Goal: Task Accomplishment & Management: Complete application form

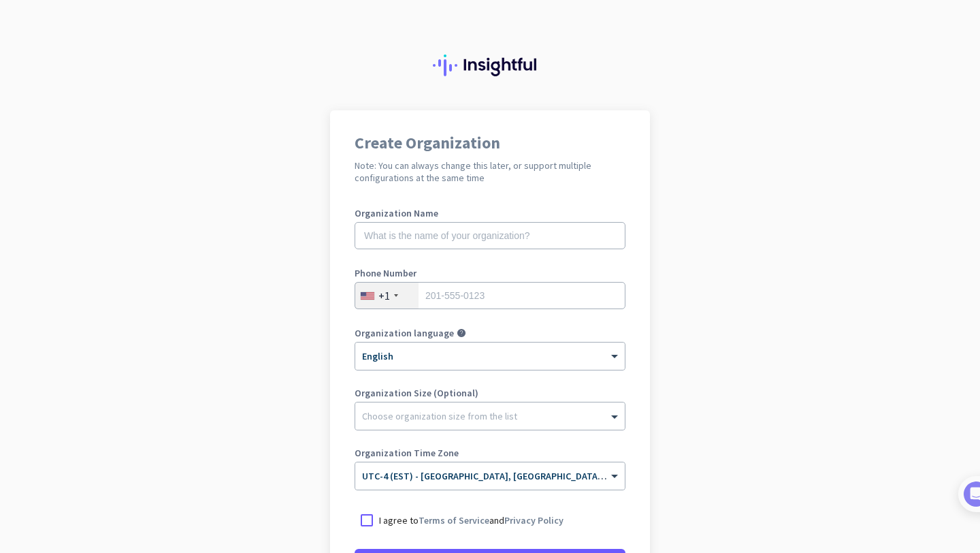
scroll to position [147, 0]
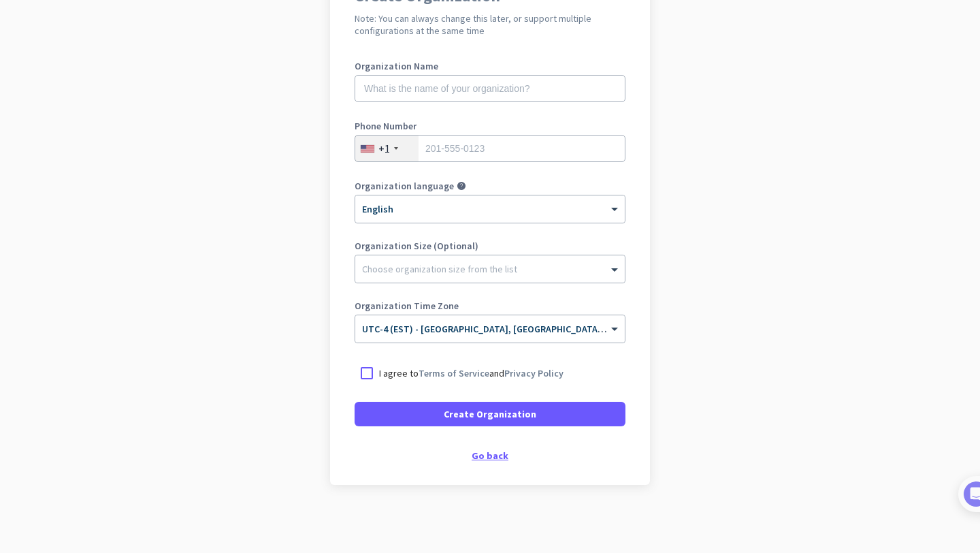
click at [504, 454] on div "Go back" at bounding box center [490, 455] width 271 height 10
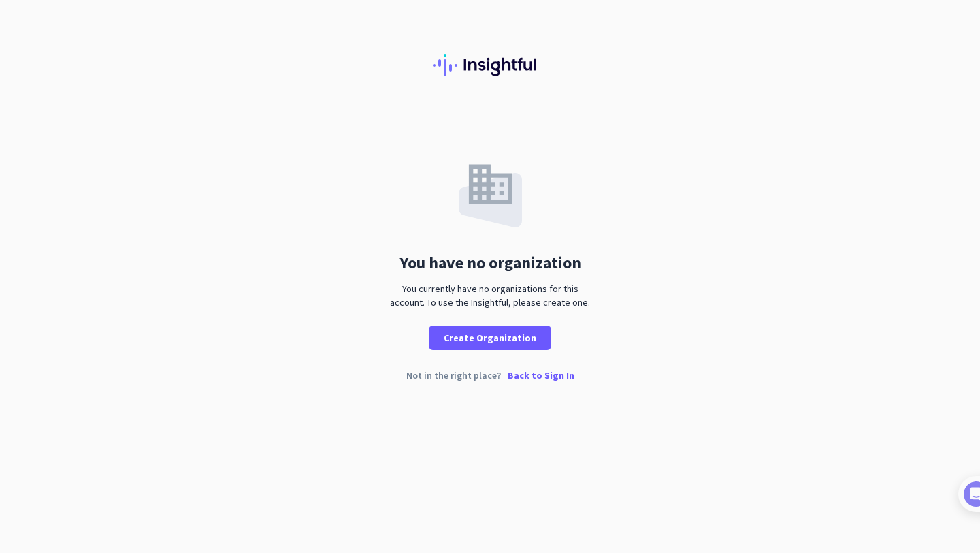
click at [557, 372] on p "Back to Sign In" at bounding box center [541, 375] width 67 height 10
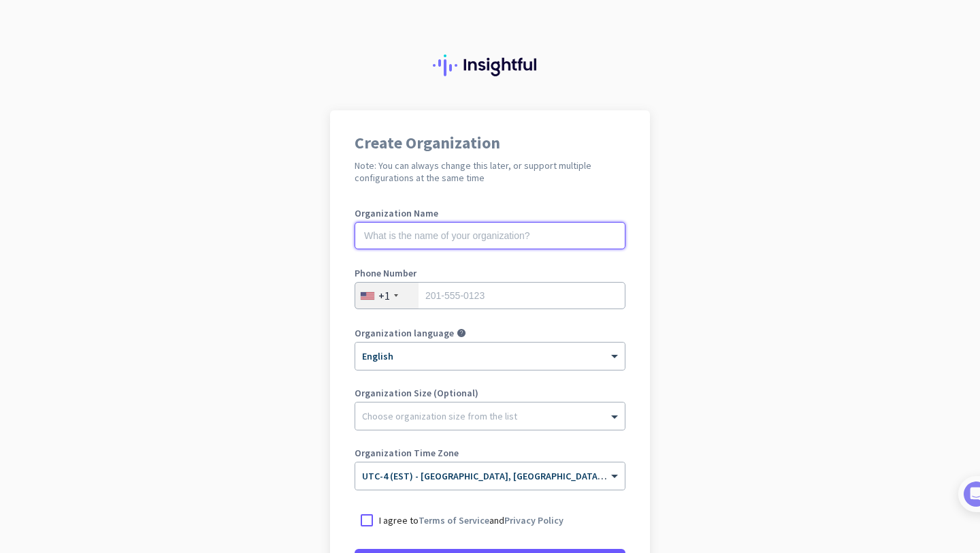
click at [475, 237] on input "text" at bounding box center [490, 235] width 271 height 27
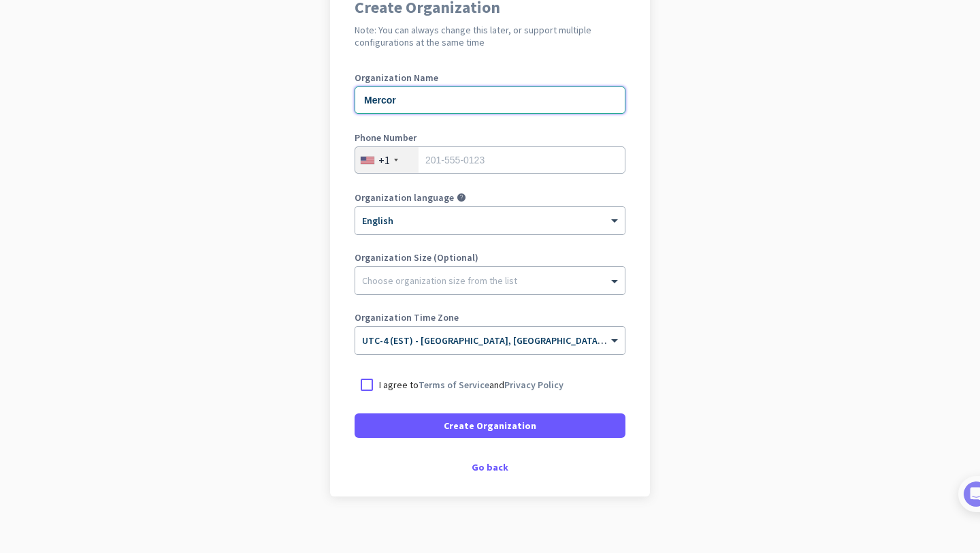
scroll to position [137, 0]
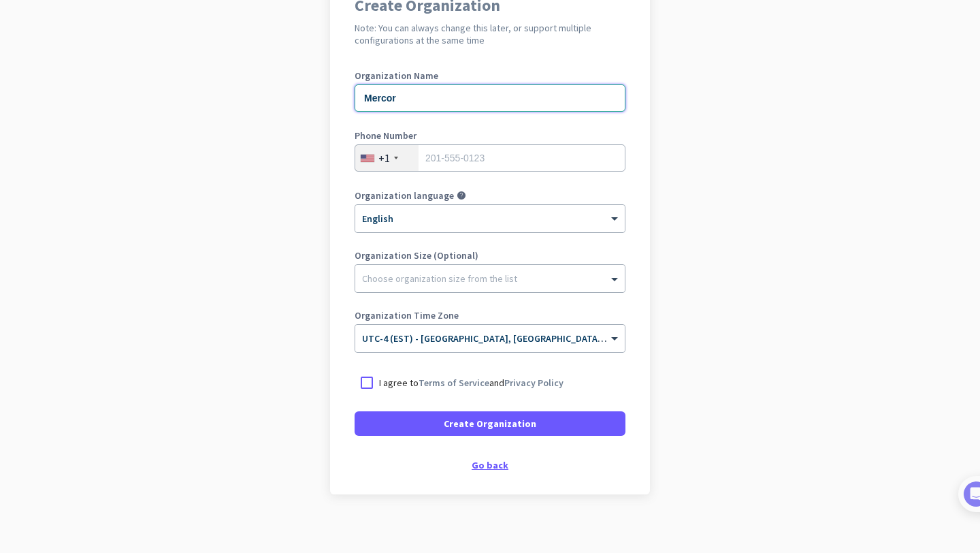
type input "Mercor"
click at [493, 461] on div "Go back" at bounding box center [490, 465] width 271 height 10
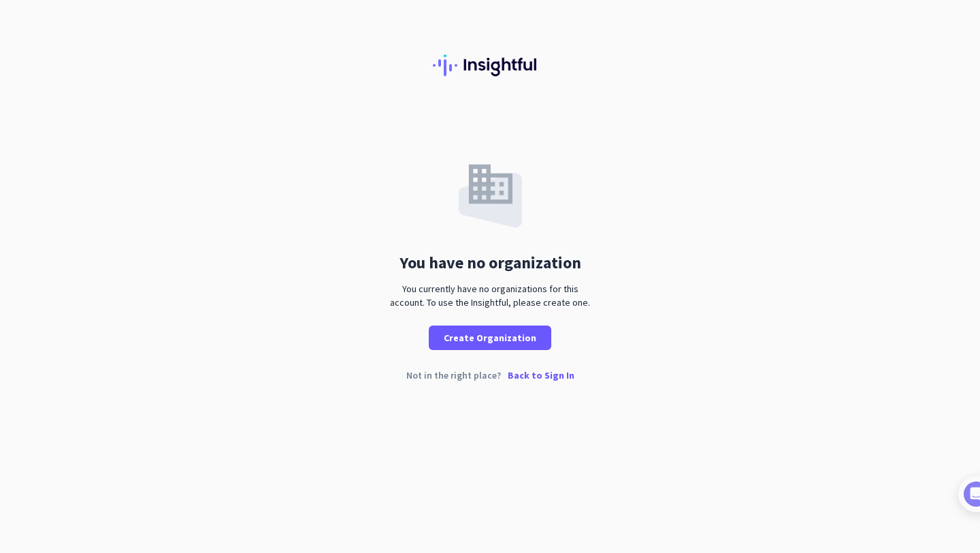
click at [537, 372] on p "Back to Sign In" at bounding box center [541, 375] width 67 height 10
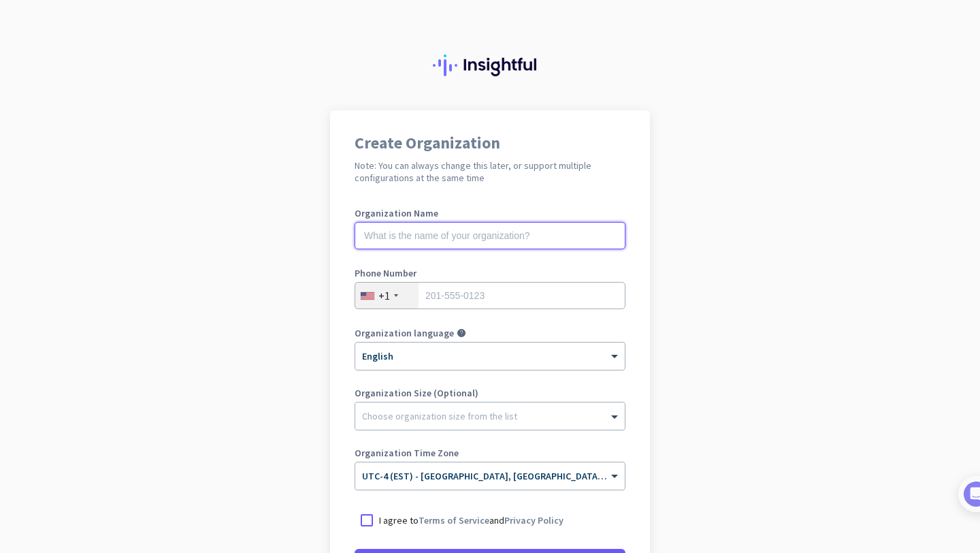
click at [472, 246] on input "text" at bounding box center [490, 235] width 271 height 27
type input "Mercor"
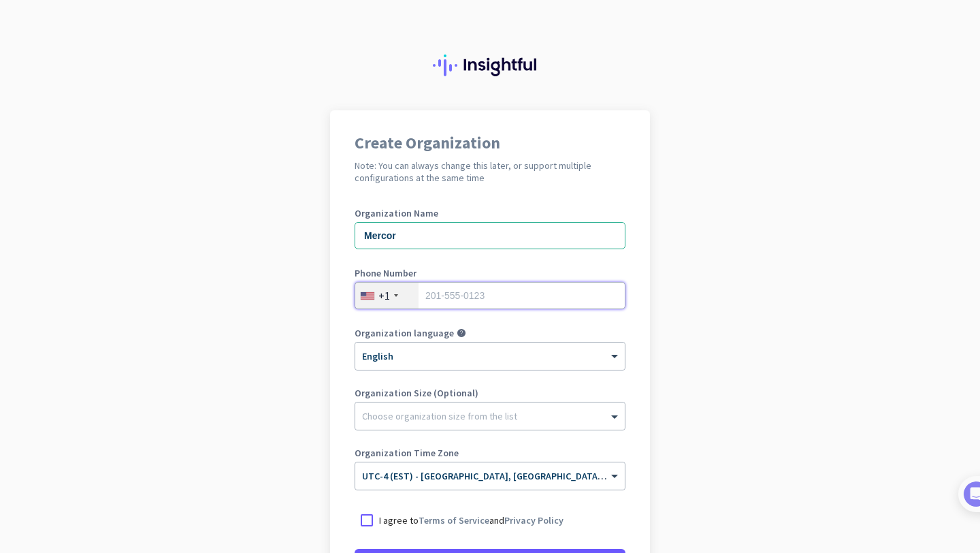
click at [423, 307] on input "tel" at bounding box center [490, 295] width 271 height 27
click at [395, 301] on div "+1" at bounding box center [386, 295] width 63 height 26
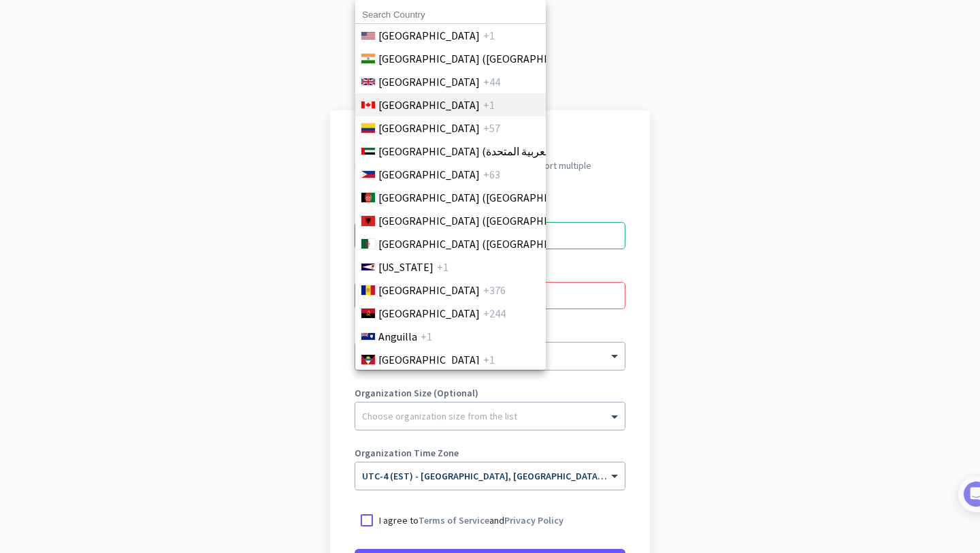
click at [447, 109] on li "Canada +1" at bounding box center [450, 104] width 191 height 23
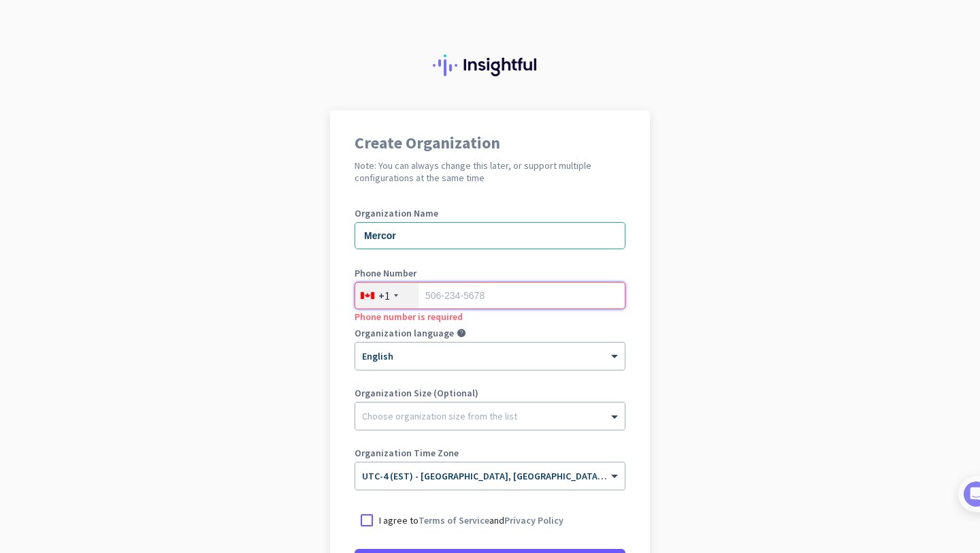
click at [484, 290] on input "tel" at bounding box center [490, 295] width 271 height 27
type input "4378703588"
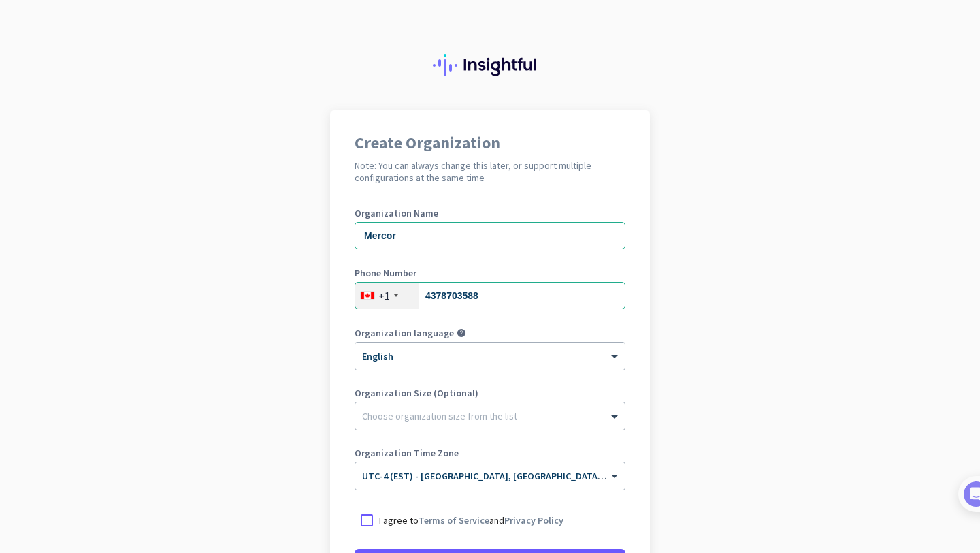
click at [446, 414] on div at bounding box center [489, 413] width 269 height 14
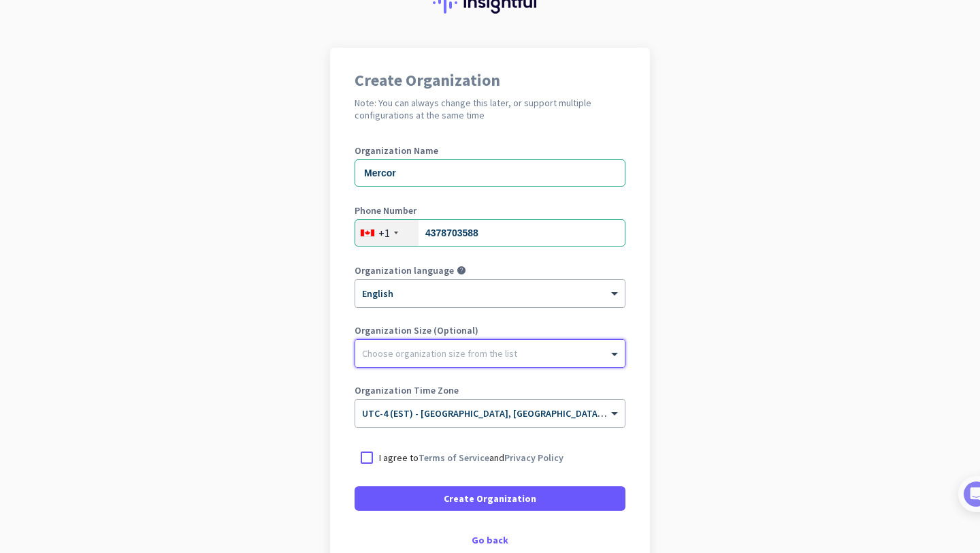
scroll to position [70, 0]
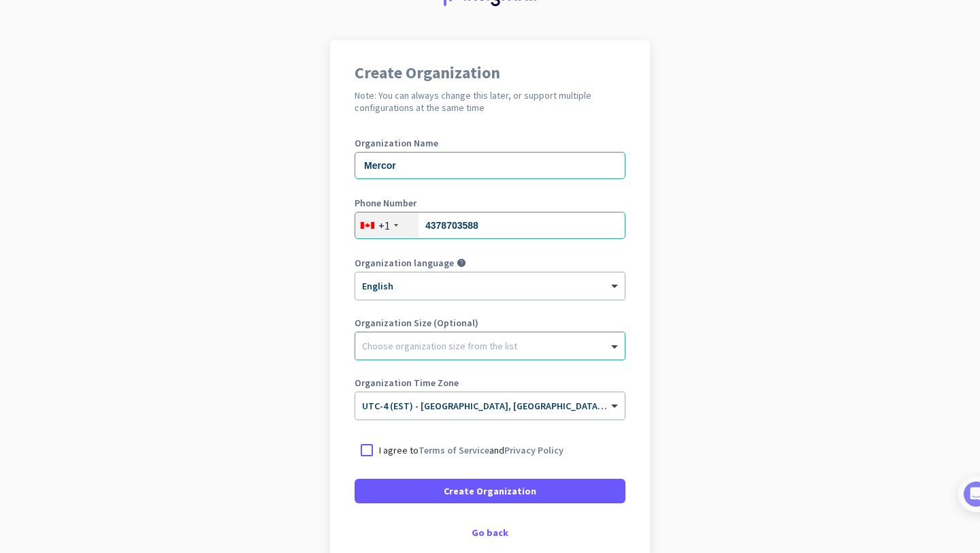
click at [390, 450] on p "I agree to Terms of Service and Privacy Policy" at bounding box center [471, 450] width 184 height 14
click at [0, 0] on input "I agree to Terms of Service and Privacy Policy" at bounding box center [0, 0] width 0 height 0
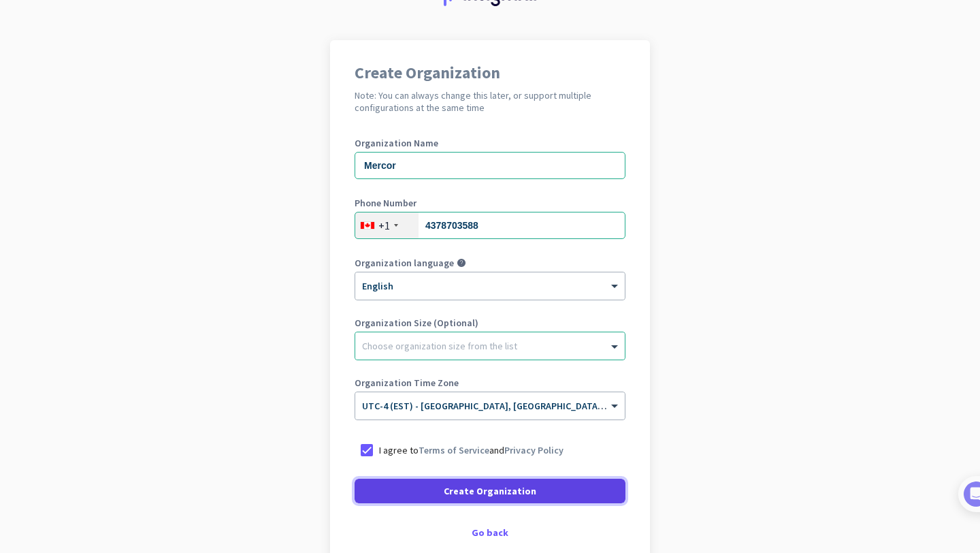
click at [438, 489] on span at bounding box center [490, 490] width 271 height 33
